Goal: Task Accomplishment & Management: Manage account settings

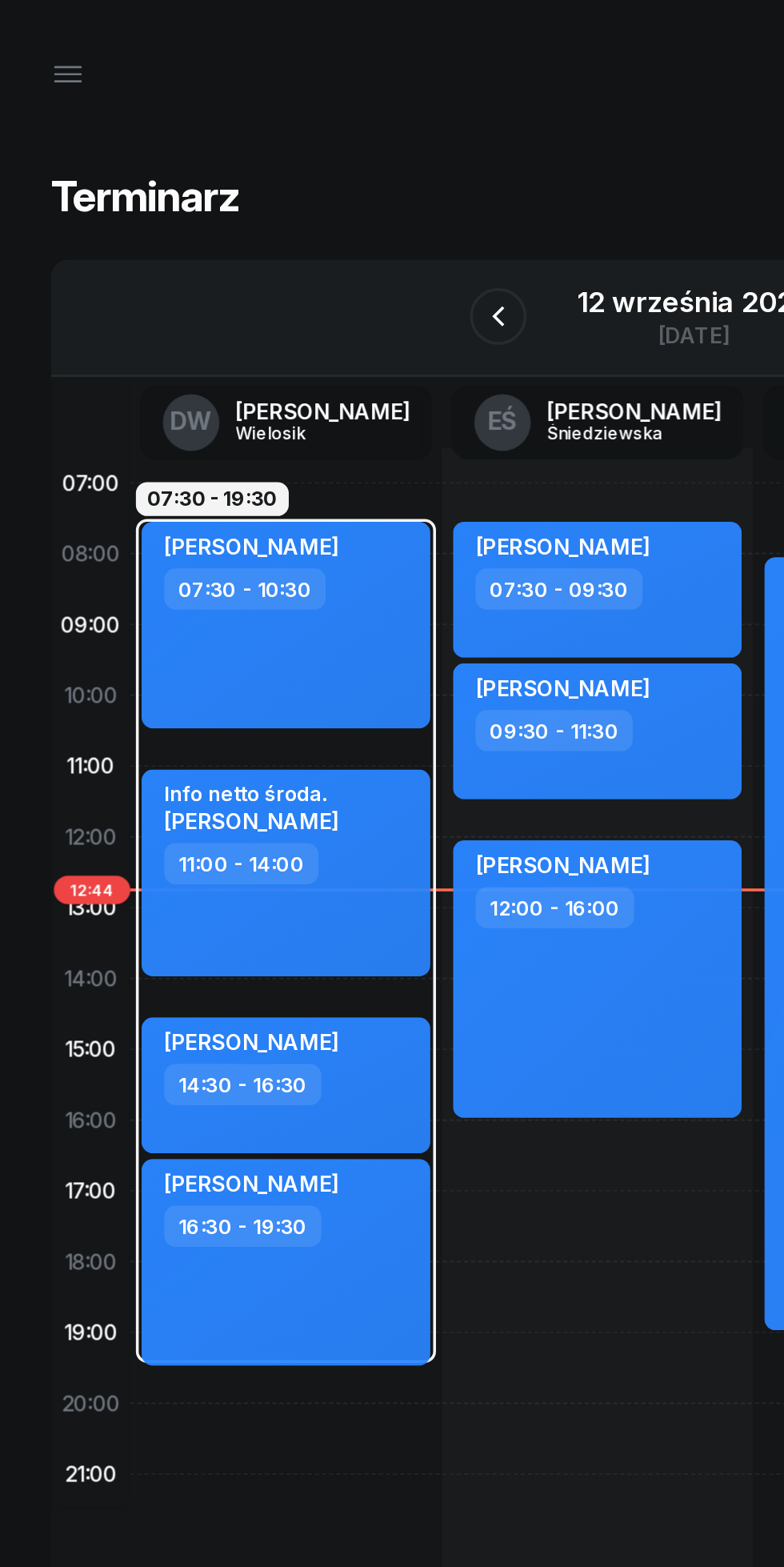
click at [32, 55] on button "button" at bounding box center [38, 42] width 38 height 38
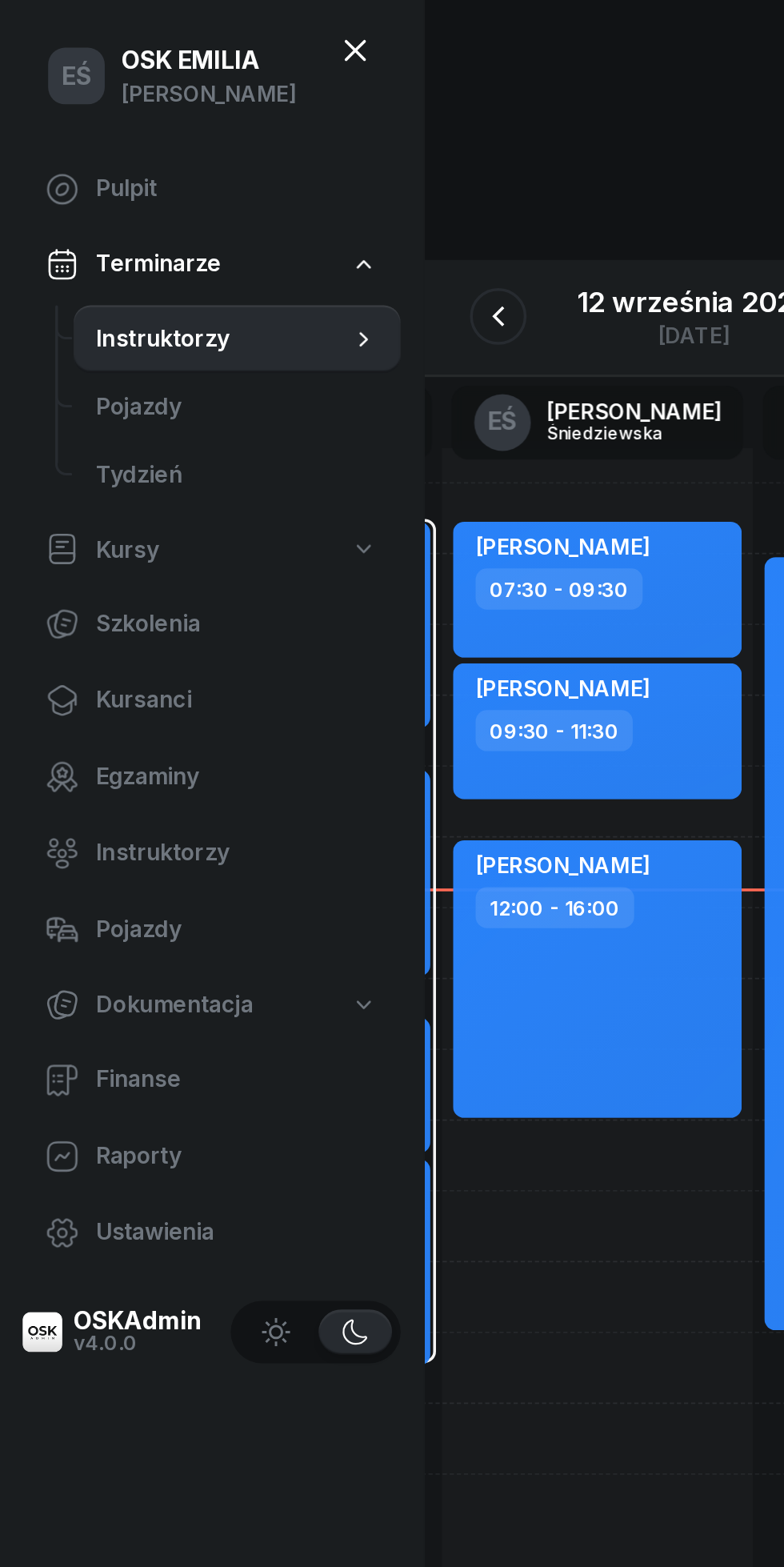
click at [108, 693] on span "Ustawienia" at bounding box center [134, 698] width 159 height 21
select select "07:00"
select select "21:00"
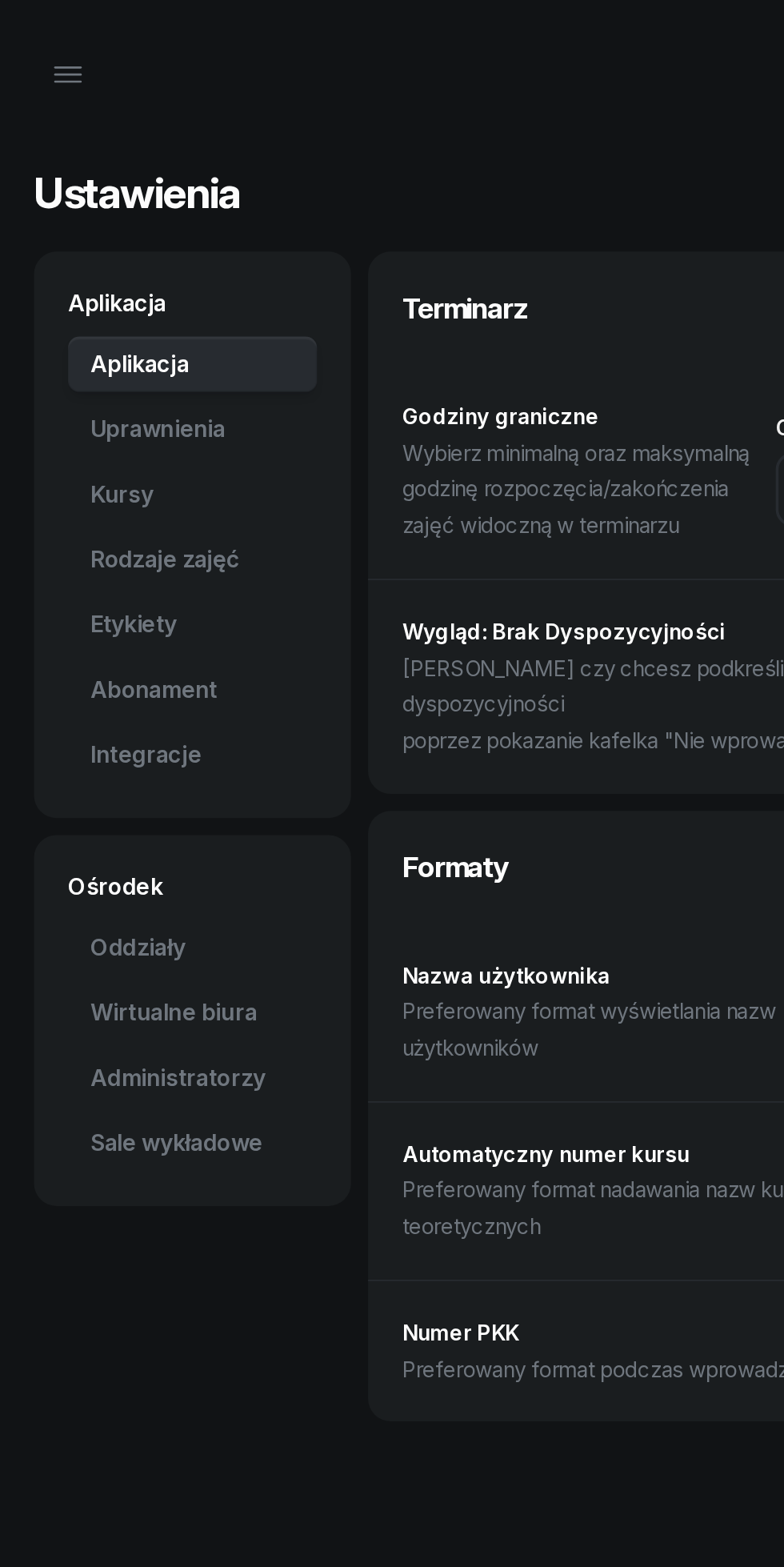
click at [114, 243] on link "Uprawnienia" at bounding box center [109, 243] width 141 height 32
select select "14"
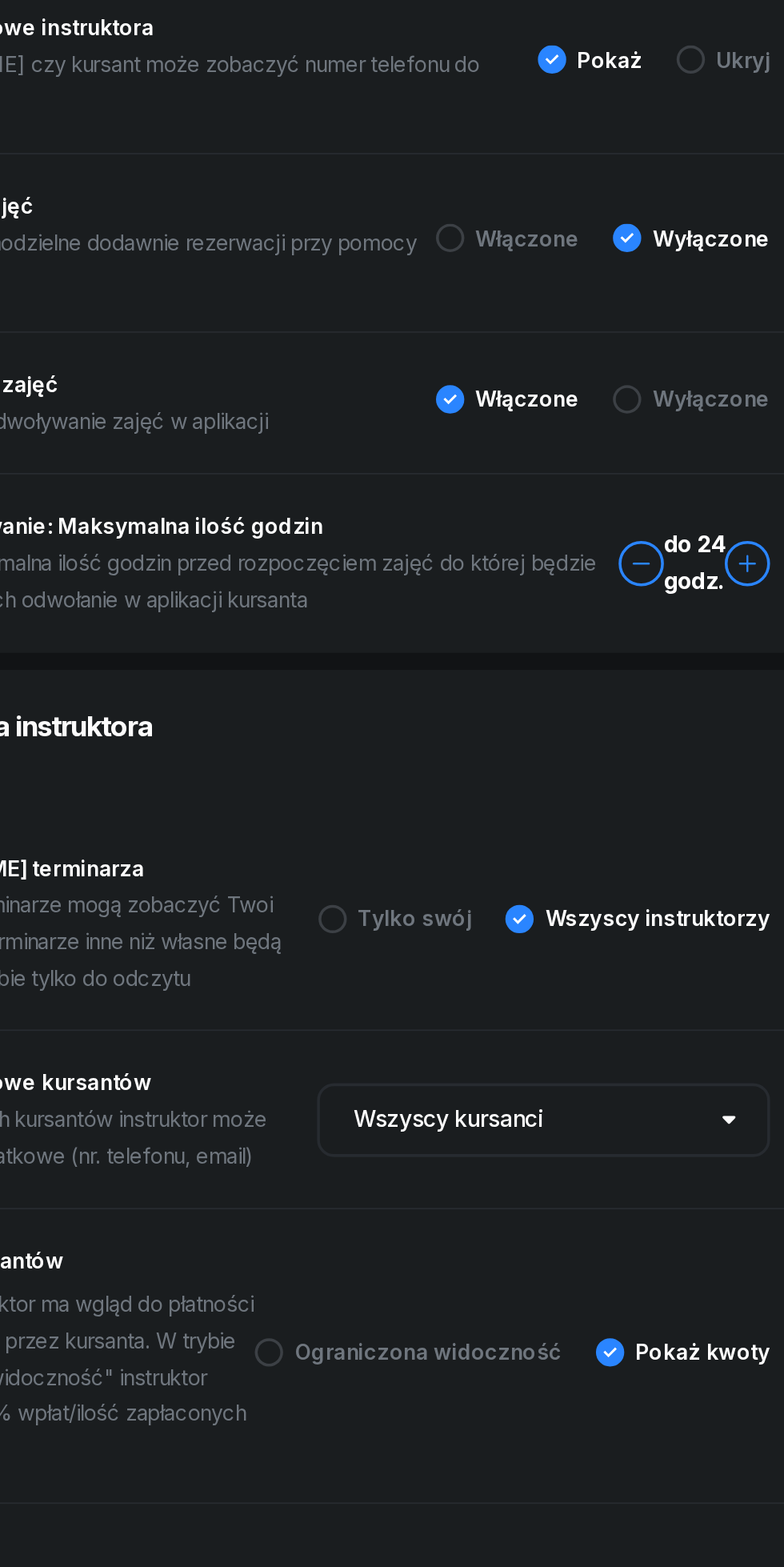
click at [517, 882] on div "Tylko swój" at bounding box center [533, 891] width 87 height 16
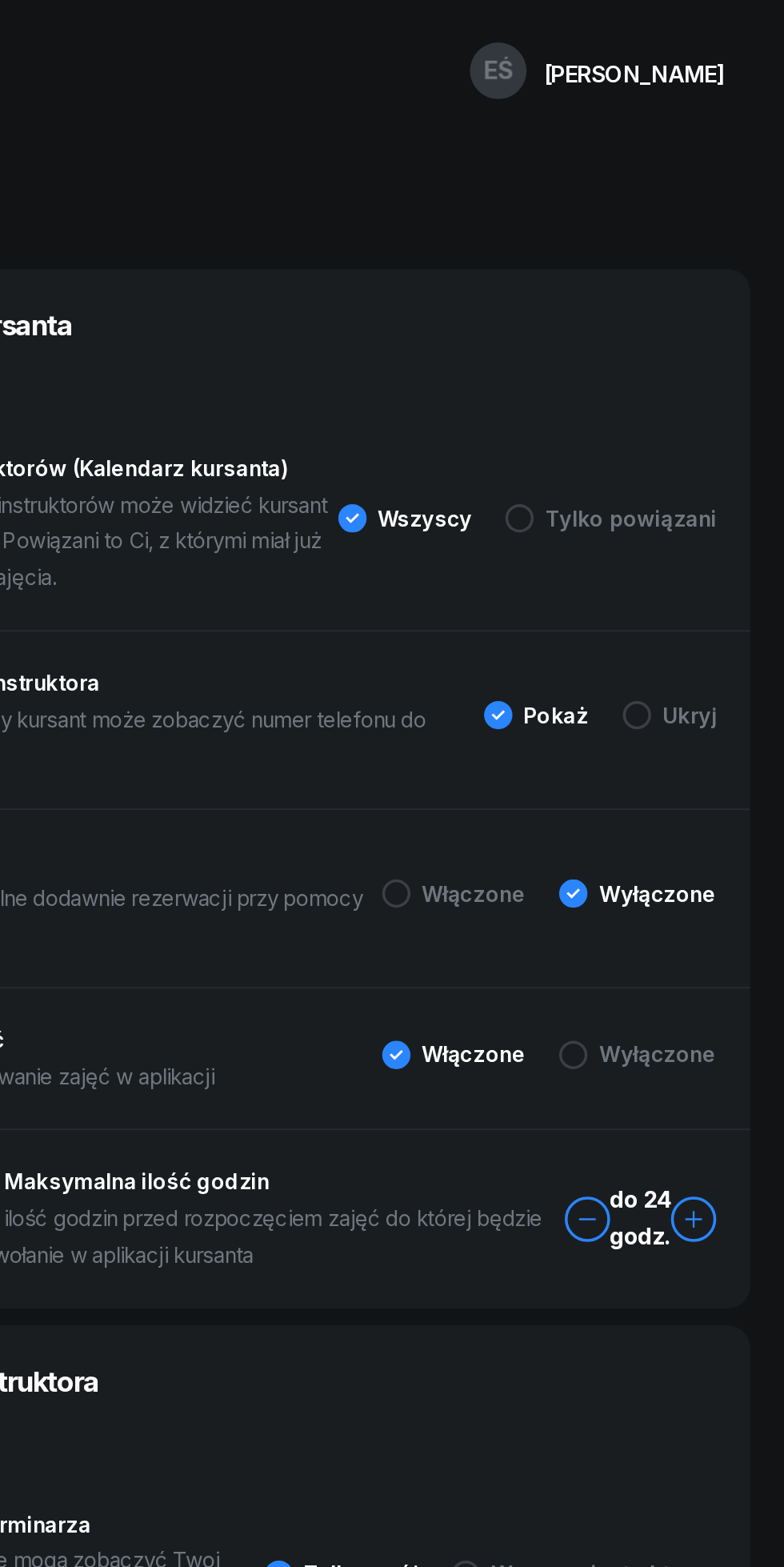
select select "06:00"
select select "22:00"
